Goal: Transaction & Acquisition: Purchase product/service

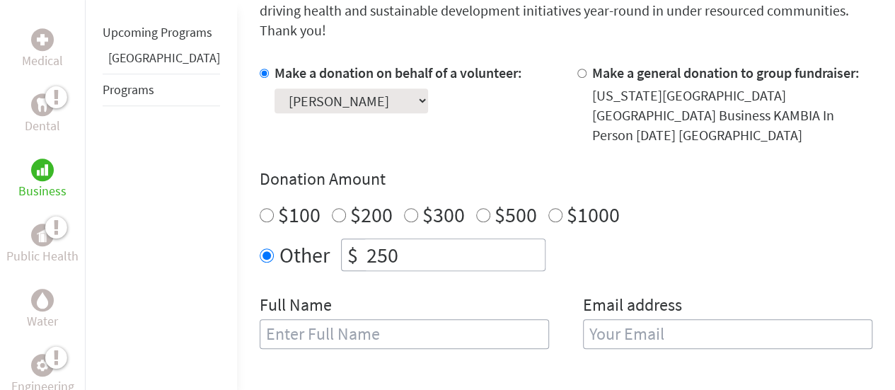
scroll to position [405, 0]
click at [415, 318] on input "text" at bounding box center [404, 333] width 289 height 30
type input "[PERSON_NAME]"
type input "minalvz15@gmail.com"
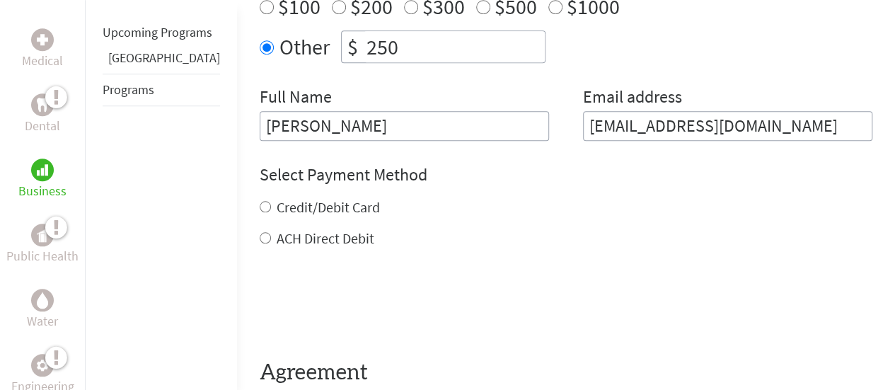
scroll to position [616, 0]
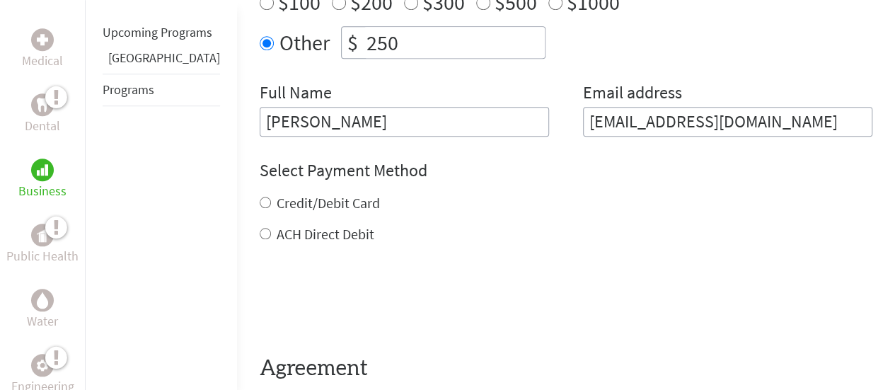
click at [294, 194] on label "Credit/Debit Card" at bounding box center [328, 203] width 103 height 18
click at [271, 197] on input "Credit/Debit Card" at bounding box center [265, 202] width 11 height 11
radio input "true"
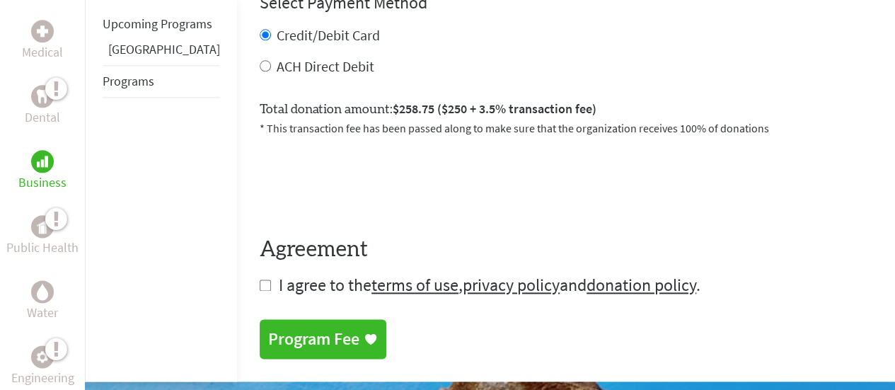
scroll to position [785, 0]
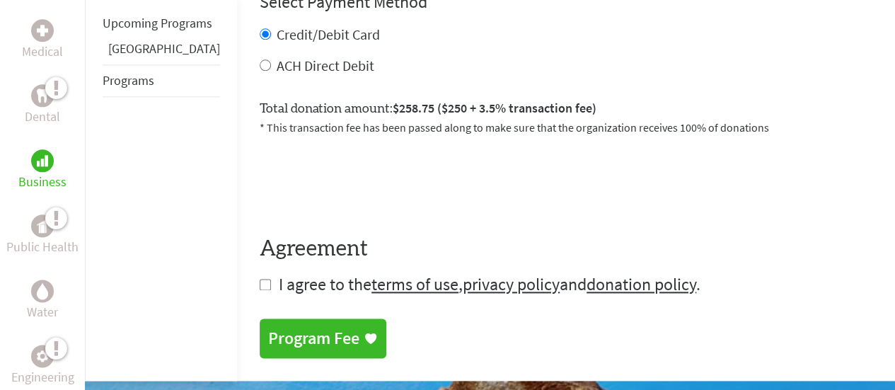
click at [279, 273] on span "I agree to the terms of use , privacy policy and donation policy ." at bounding box center [490, 284] width 422 height 22
click at [260, 279] on input "checkbox" at bounding box center [265, 284] width 11 height 11
checkbox input "true"
click at [275, 328] on div "Program Fee" at bounding box center [313, 339] width 91 height 23
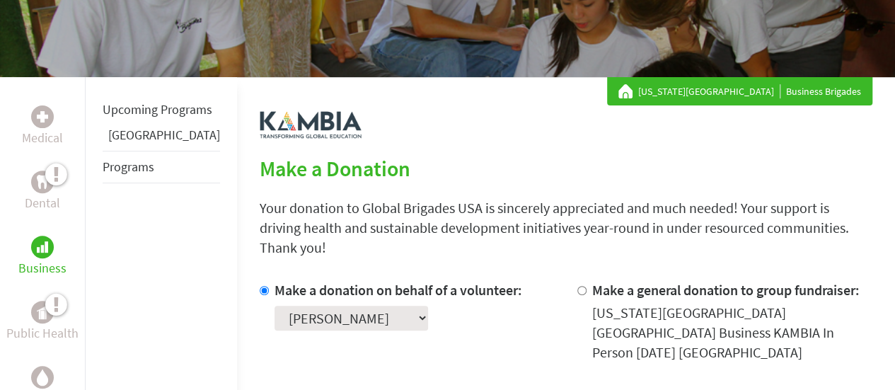
scroll to position [201, 0]
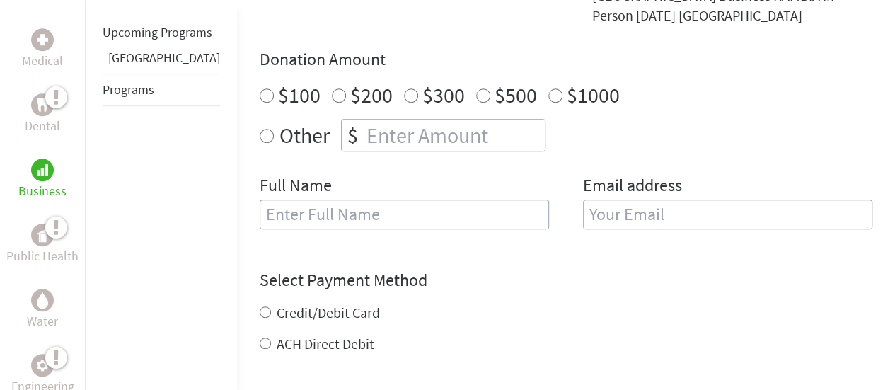
scroll to position [592, 0]
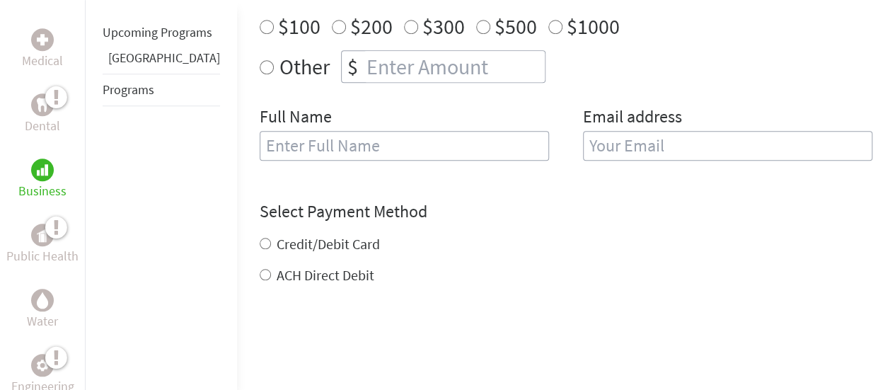
click at [130, 98] on link "Programs" at bounding box center [129, 89] width 52 height 16
